Goal: Information Seeking & Learning: Find specific fact

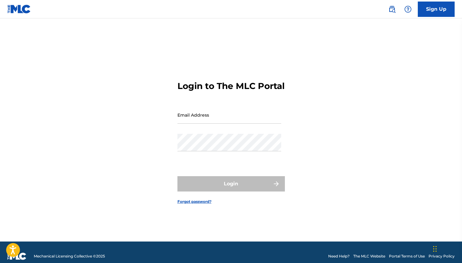
click at [194, 116] on input "Email Address" at bounding box center [230, 115] width 104 height 18
click at [265, 115] on input "Email Address" at bounding box center [230, 115] width 104 height 18
click at [319, 190] on div "Login to The MLC Portal Email Address Password Login Forgot password?" at bounding box center [231, 138] width 430 height 208
click at [211, 123] on input "Email Address" at bounding box center [230, 115] width 104 height 18
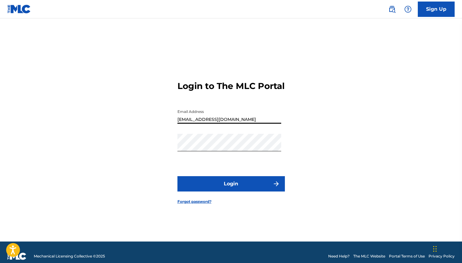
type input "[EMAIL_ADDRESS][DOMAIN_NAME]"
click at [178, 176] on button "Login" at bounding box center [231, 183] width 107 height 15
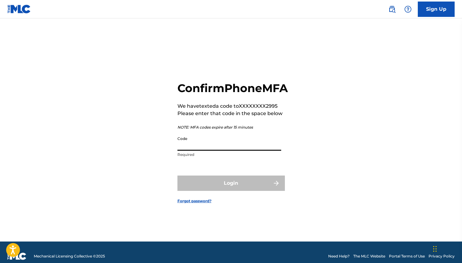
click at [205, 146] on input "Code" at bounding box center [230, 142] width 104 height 18
click at [271, 84] on h2 "Confirm Phone MFA" at bounding box center [233, 88] width 111 height 14
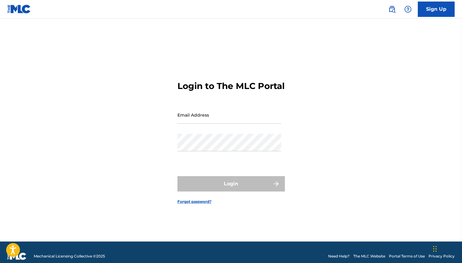
click at [221, 124] on input "Email Address" at bounding box center [230, 115] width 104 height 18
type input "[PERSON_NAME][EMAIL_ADDRESS][DOMAIN_NAME]"
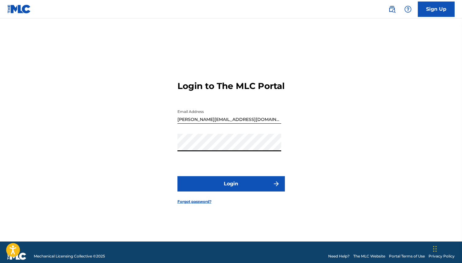
click at [227, 186] on button "Login" at bounding box center [231, 183] width 107 height 15
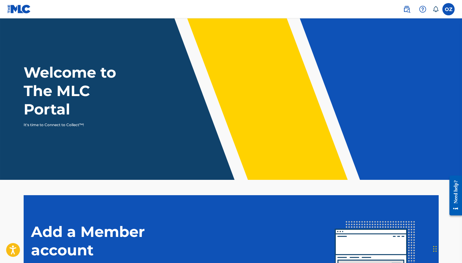
scroll to position [89, 0]
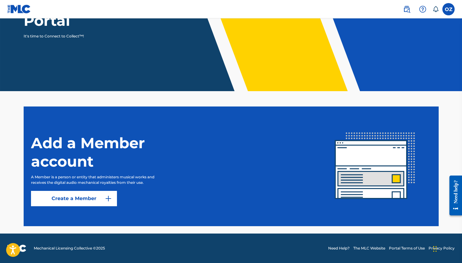
click at [61, 35] on p "It's time to Connect to Collect™!" at bounding box center [77, 36] width 107 height 6
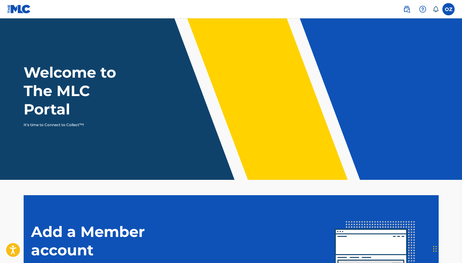
scroll to position [89, 0]
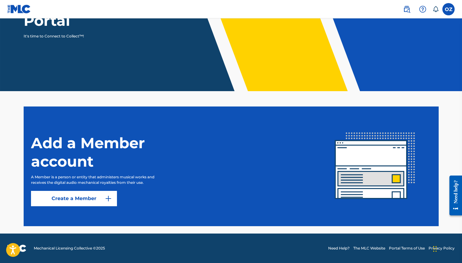
click at [404, 9] on img at bounding box center [406, 9] width 7 height 7
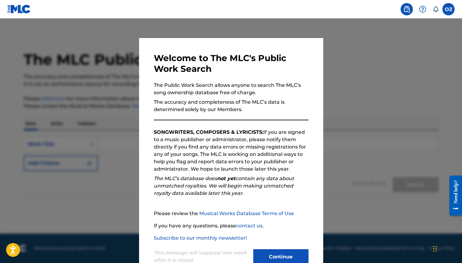
scroll to position [18, 0]
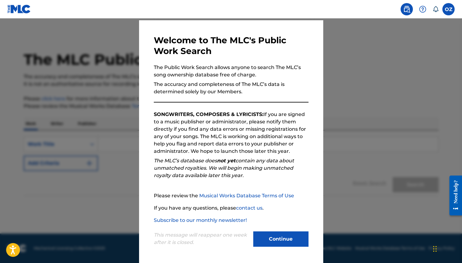
click at [282, 241] on button "Continue" at bounding box center [280, 239] width 55 height 15
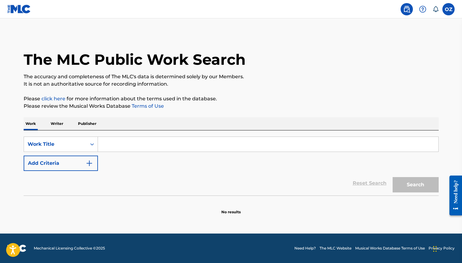
click at [62, 122] on p "Writer" at bounding box center [57, 123] width 16 height 13
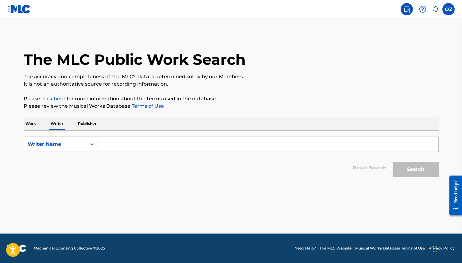
click at [72, 143] on div "Writer Name" at bounding box center [55, 144] width 55 height 7
click at [75, 161] on div "Writer IPI" at bounding box center [61, 159] width 74 height 15
click at [131, 143] on input "Search Form" at bounding box center [268, 144] width 341 height 15
click at [168, 144] on input "Search Form" at bounding box center [268, 144] width 341 height 15
paste input "381087063"
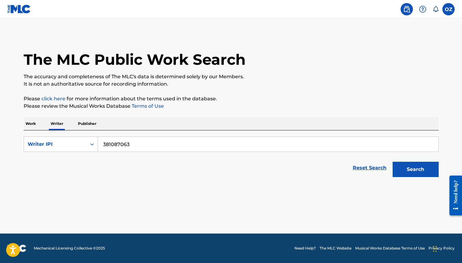
click at [104, 146] on input "381087063" at bounding box center [268, 144] width 341 height 15
type input "000381087063"
click at [393, 162] on button "Search" at bounding box center [416, 169] width 46 height 15
click at [400, 176] on button "Search" at bounding box center [416, 169] width 46 height 15
click at [400, 177] on button "Search" at bounding box center [416, 169] width 46 height 15
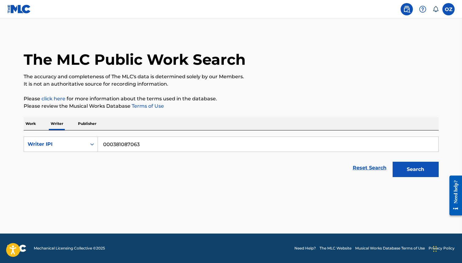
click at [372, 165] on link "Reset Search" at bounding box center [370, 168] width 40 height 14
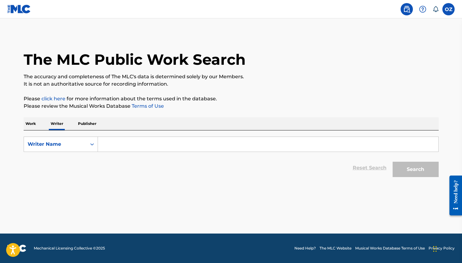
click at [230, 137] on input "Search Form" at bounding box center [268, 144] width 341 height 15
paste input "381087063"
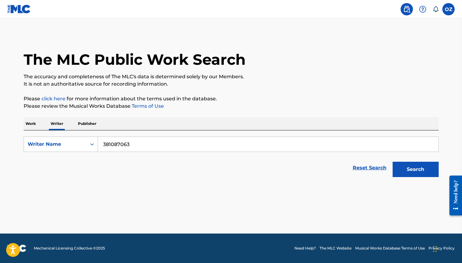
type input "381087063"
click at [393, 162] on button "Search" at bounding box center [416, 169] width 46 height 15
click at [403, 170] on button "Search" at bounding box center [416, 169] width 46 height 15
click at [374, 171] on link "Reset Search" at bounding box center [370, 168] width 40 height 14
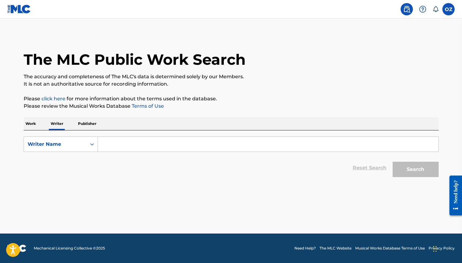
click at [119, 145] on input "Search Form" at bounding box center [268, 144] width 341 height 15
click at [70, 145] on div "Writer Name" at bounding box center [55, 144] width 55 height 7
click at [70, 159] on div "Writer IPI" at bounding box center [61, 159] width 74 height 15
click at [135, 142] on input "Search Form" at bounding box center [268, 144] width 341 height 15
paste input "381087063"
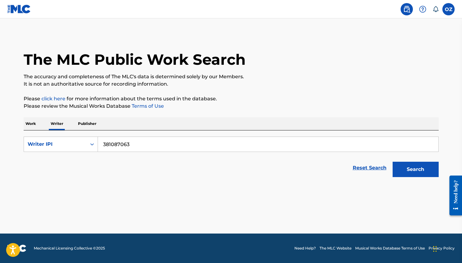
click at [393, 162] on button "Search" at bounding box center [416, 169] width 46 height 15
click at [103, 143] on input "381087063" at bounding box center [268, 144] width 341 height 15
click at [393, 162] on button "Search" at bounding box center [416, 169] width 46 height 15
click at [397, 173] on button "Search" at bounding box center [416, 169] width 46 height 15
click at [246, 144] on input "000381087063" at bounding box center [268, 144] width 341 height 15
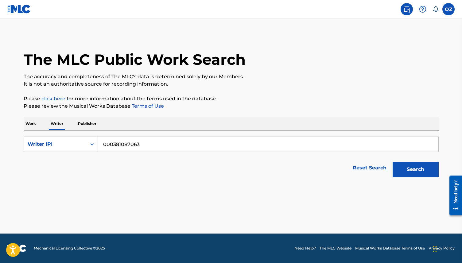
click at [246, 144] on input "000381087063" at bounding box center [268, 144] width 341 height 15
paste input "Search Form"
type input "381087063"
click at [393, 162] on button "Search" at bounding box center [416, 169] width 46 height 15
